Goal: Find specific page/section: Find specific page/section

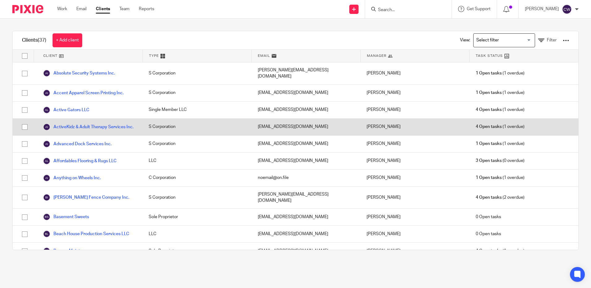
click at [296, 135] on div "[EMAIL_ADDRESS][DOMAIN_NAME]" at bounding box center [306, 127] width 109 height 17
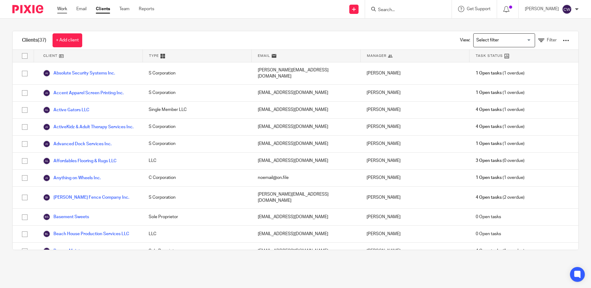
click at [62, 10] on link "Work" at bounding box center [62, 9] width 10 height 6
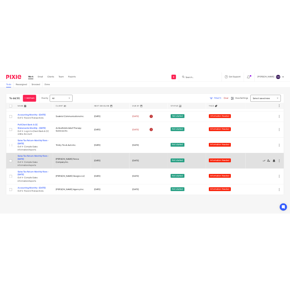
scroll to position [93, 0]
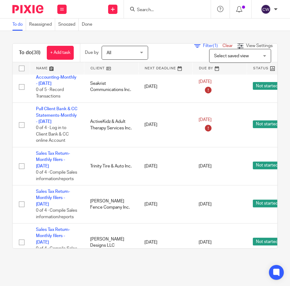
click at [151, 9] on input "Search" at bounding box center [164, 10] width 56 height 6
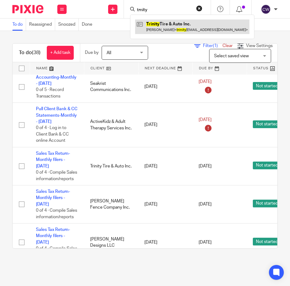
type input "trnity"
click at [162, 29] on link at bounding box center [192, 26] width 114 height 14
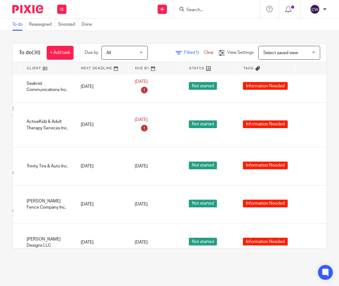
scroll to position [93, 81]
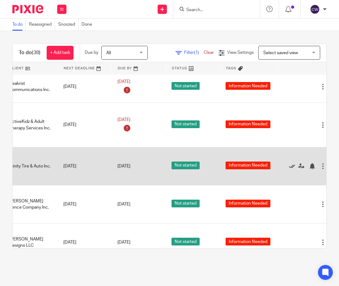
click at [289, 169] on icon at bounding box center [292, 166] width 6 height 6
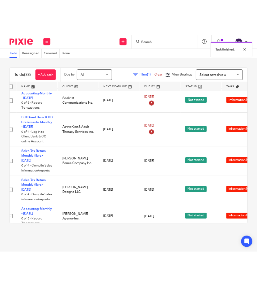
scroll to position [93, 0]
